Goal: Task Accomplishment & Management: Manage account settings

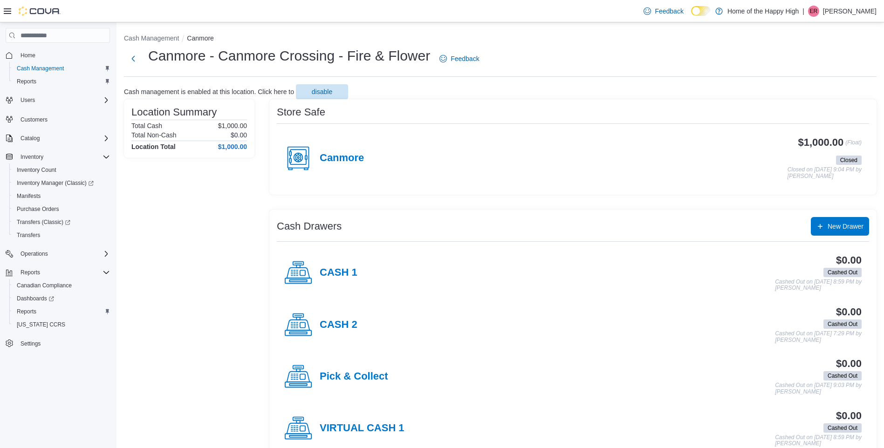
scroll to position [74, 0]
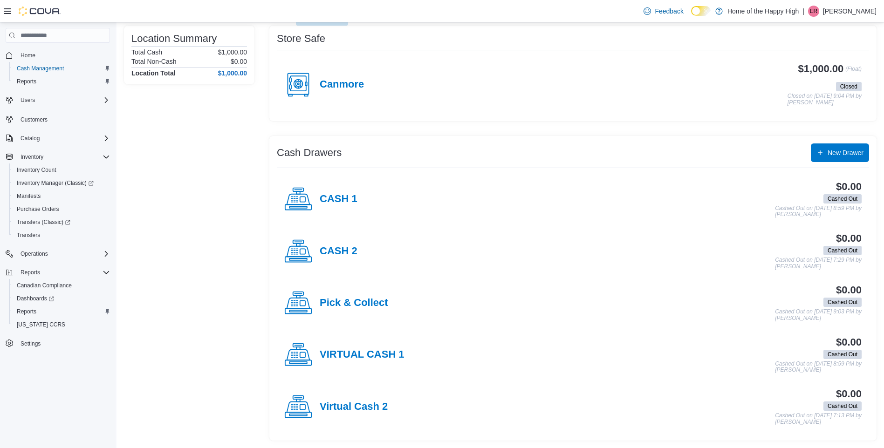
click at [854, 12] on p "Edward Renzi" at bounding box center [850, 11] width 54 height 11
click at [815, 93] on span "Sign Out" at bounding box center [816, 91] width 25 height 9
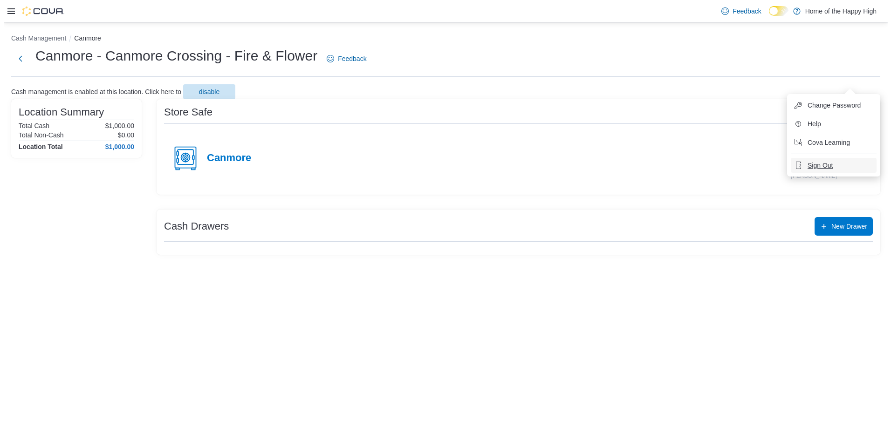
scroll to position [0, 0]
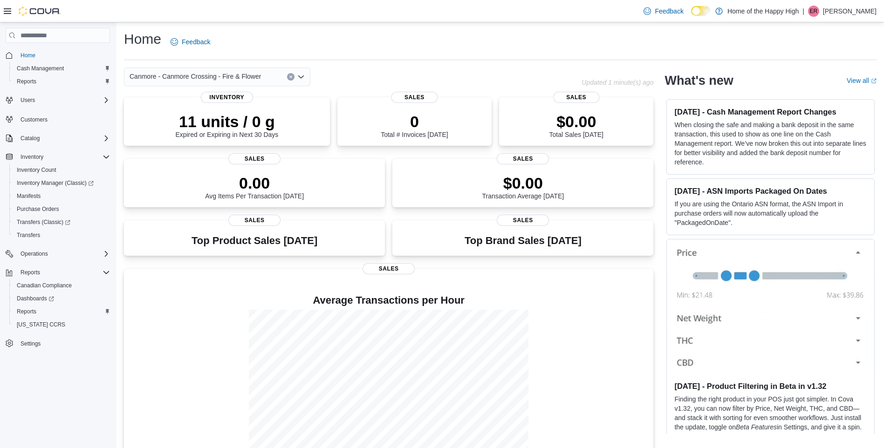
click at [848, 8] on p "[PERSON_NAME]" at bounding box center [850, 11] width 54 height 11
click at [816, 89] on span "Sign Out" at bounding box center [816, 91] width 25 height 9
